Goal: Find specific page/section: Find specific page/section

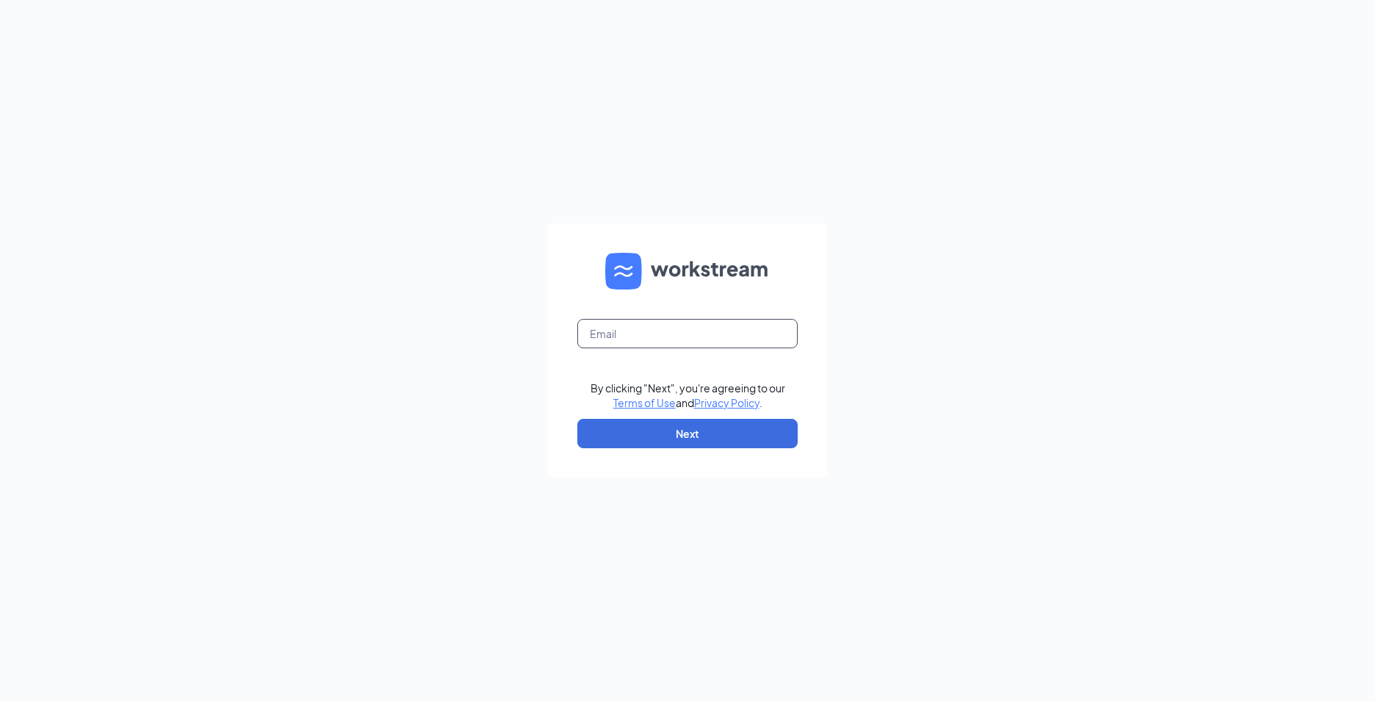
click at [602, 333] on input "text" at bounding box center [687, 333] width 220 height 29
type input "doyal.smith@yahoo.com"
click at [695, 434] on button "Next" at bounding box center [687, 433] width 220 height 29
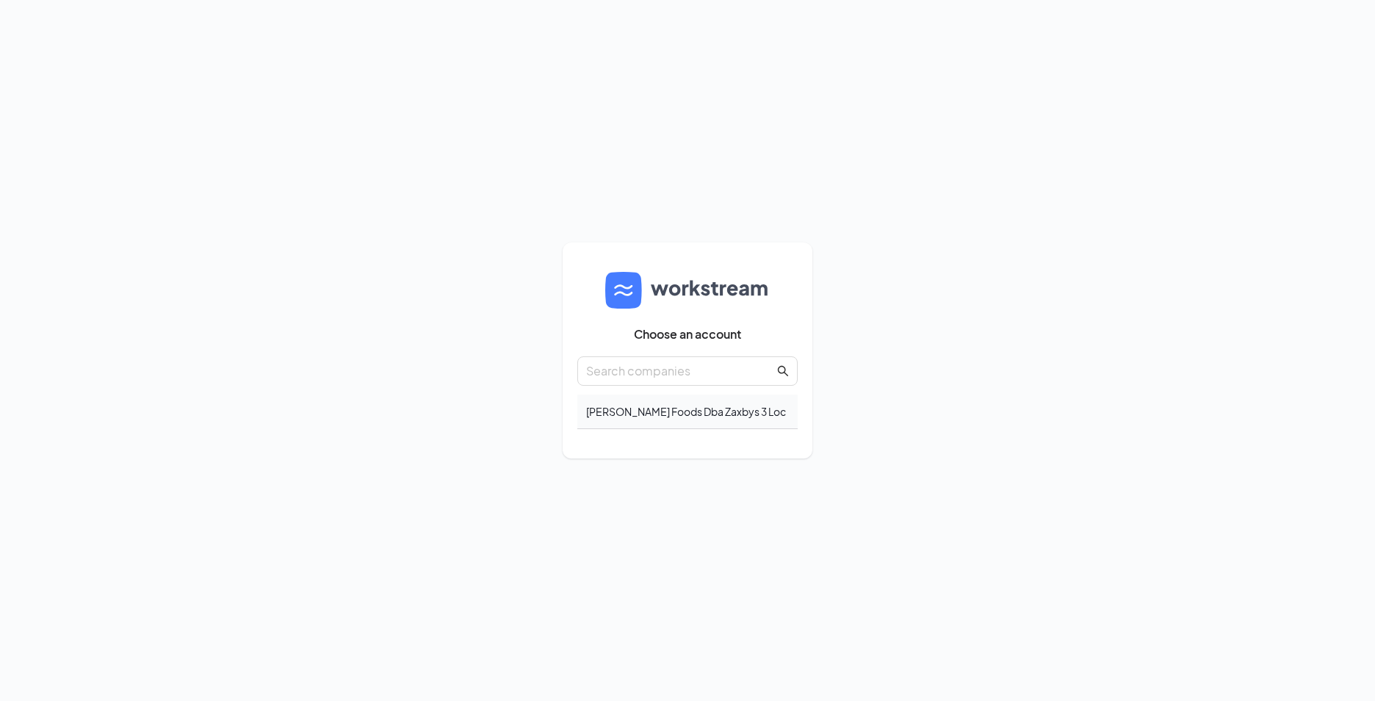
click at [640, 410] on div "Gordon Foods Dba Zaxbys 3 Loc" at bounding box center [687, 411] width 220 height 35
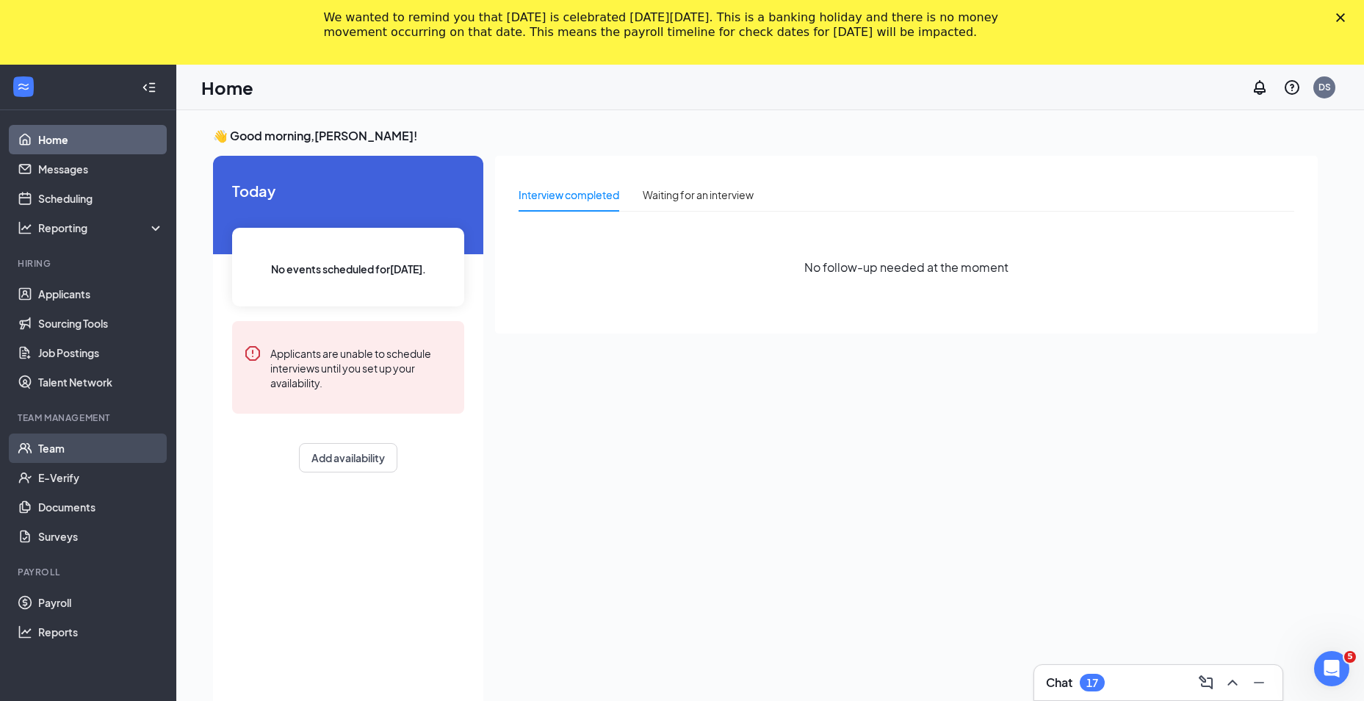
click at [46, 447] on link "Team" at bounding box center [101, 447] width 126 height 29
